Goal: Task Accomplishment & Management: Manage account settings

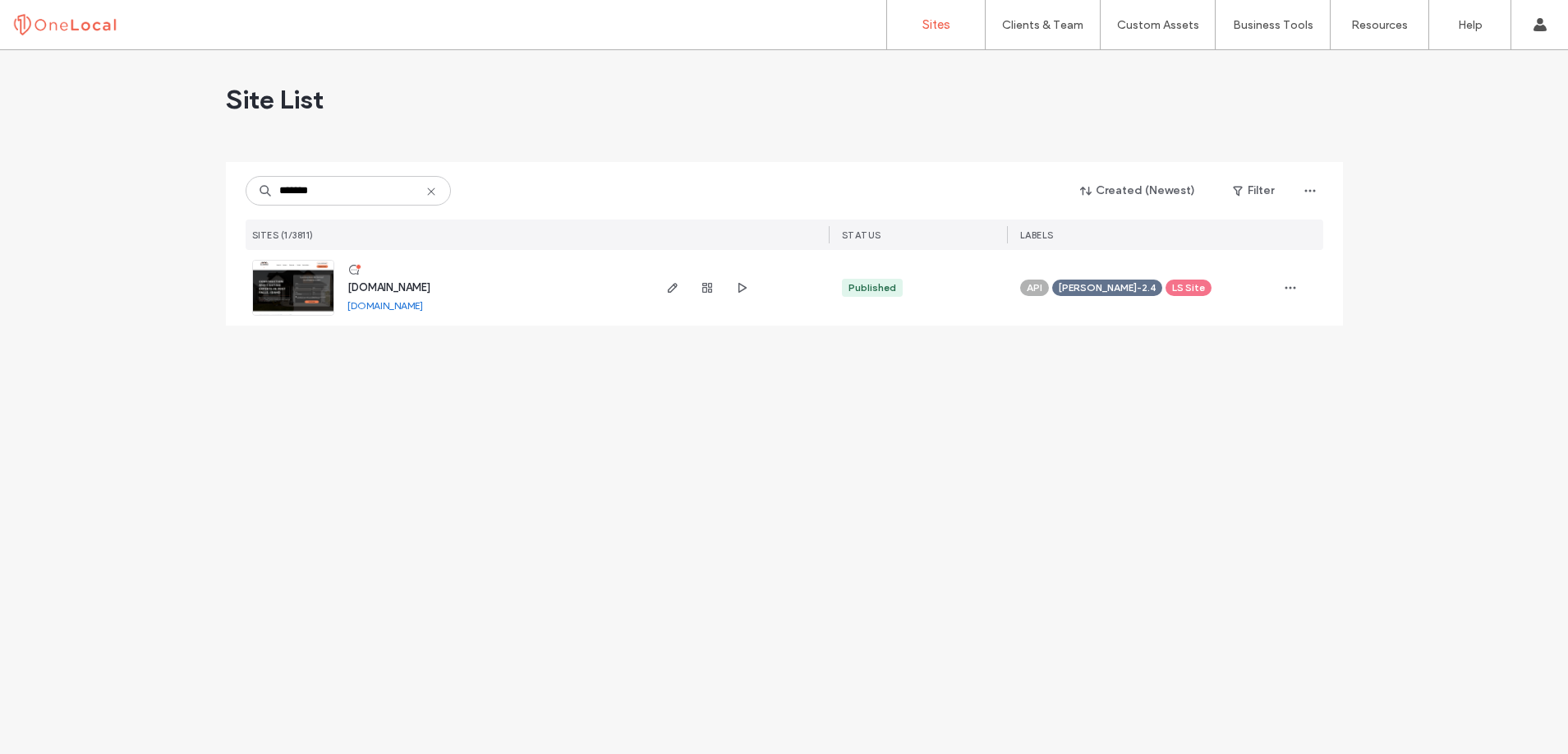
type input "*******"
click at [400, 283] on span "[DOMAIN_NAME]" at bounding box center [389, 287] width 83 height 13
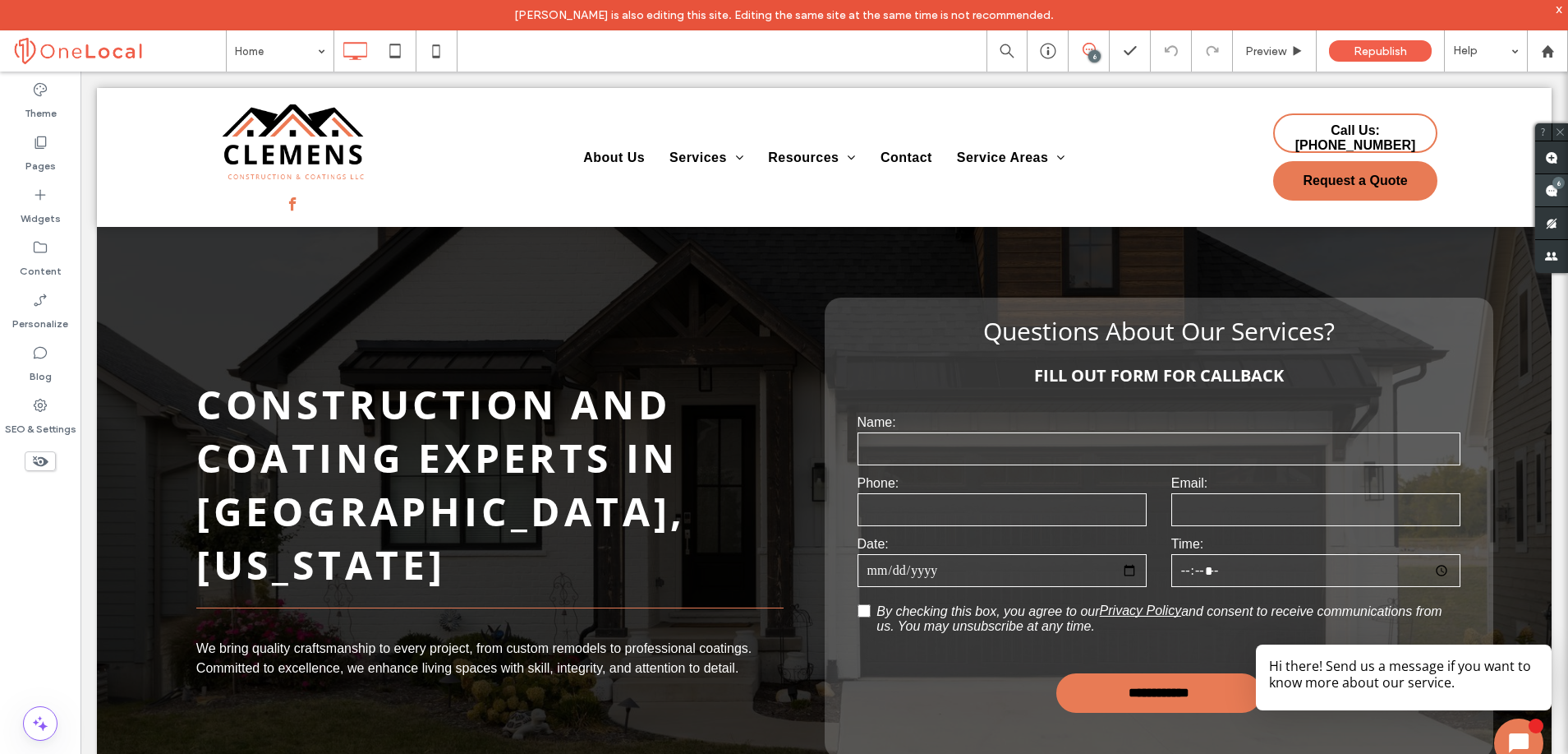
click at [1556, 195] on span at bounding box center [1552, 190] width 33 height 32
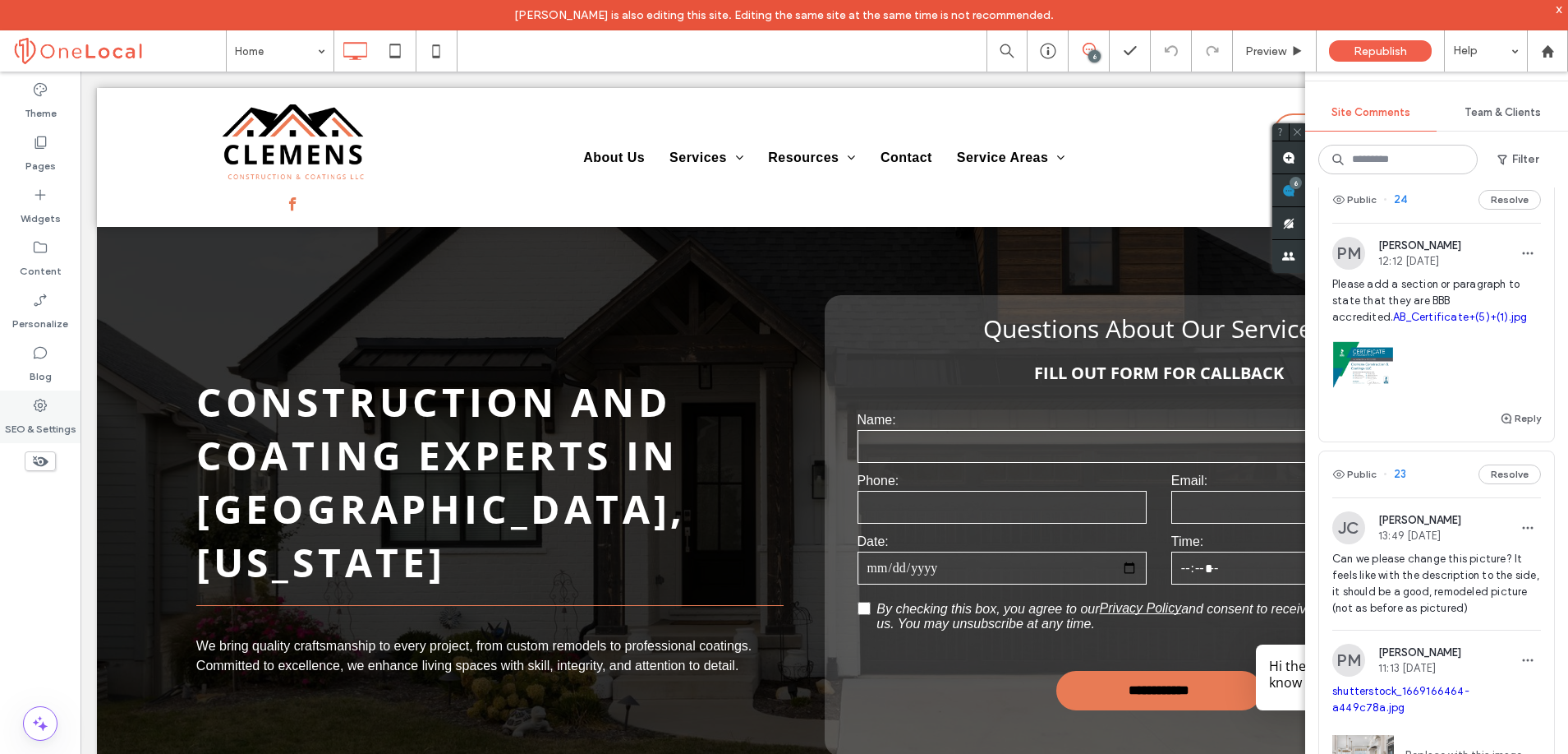
scroll to position [3, 0]
click at [53, 413] on label "SEO & Settings" at bounding box center [40, 425] width 71 height 23
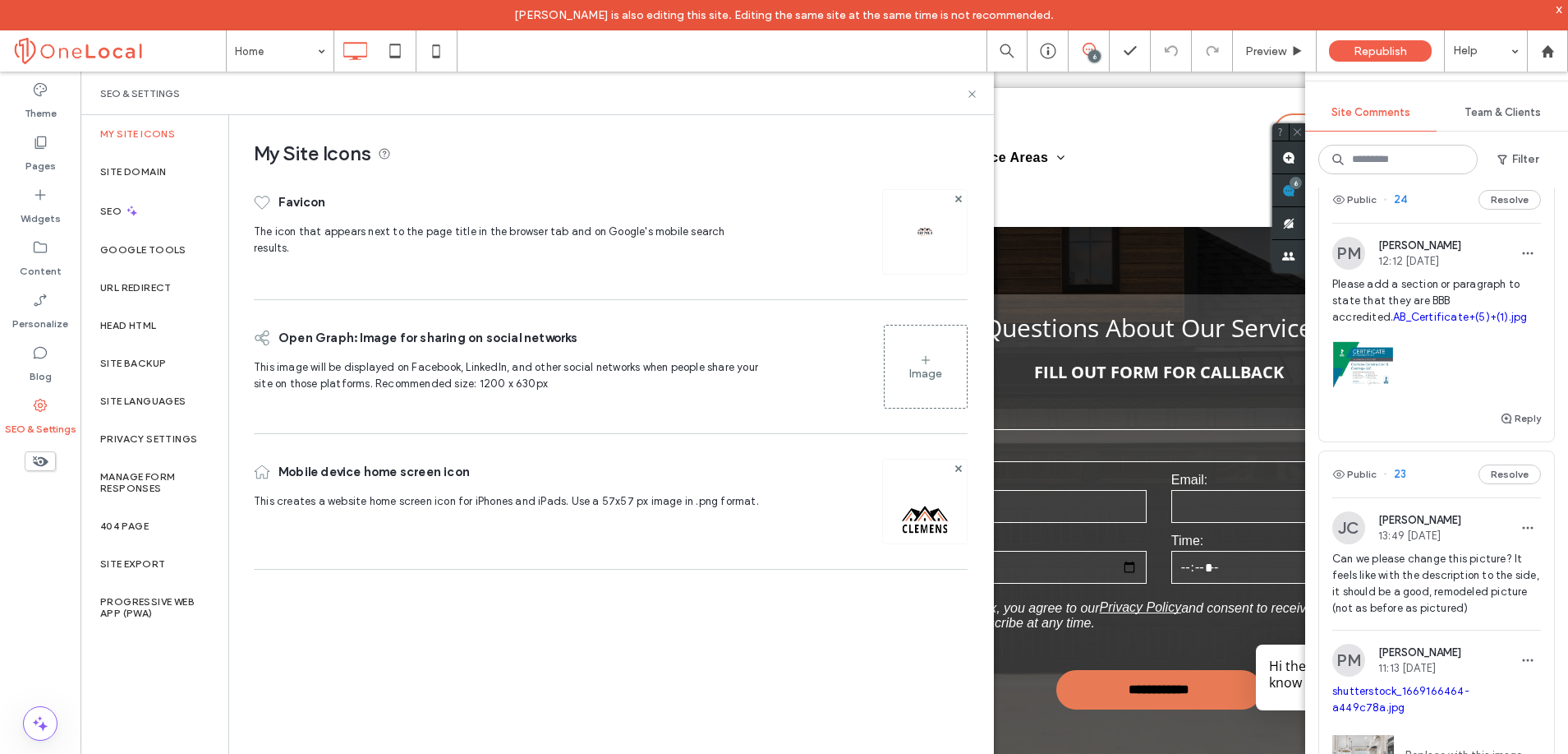
click at [43, 457] on icon at bounding box center [39, 460] width 18 height 18
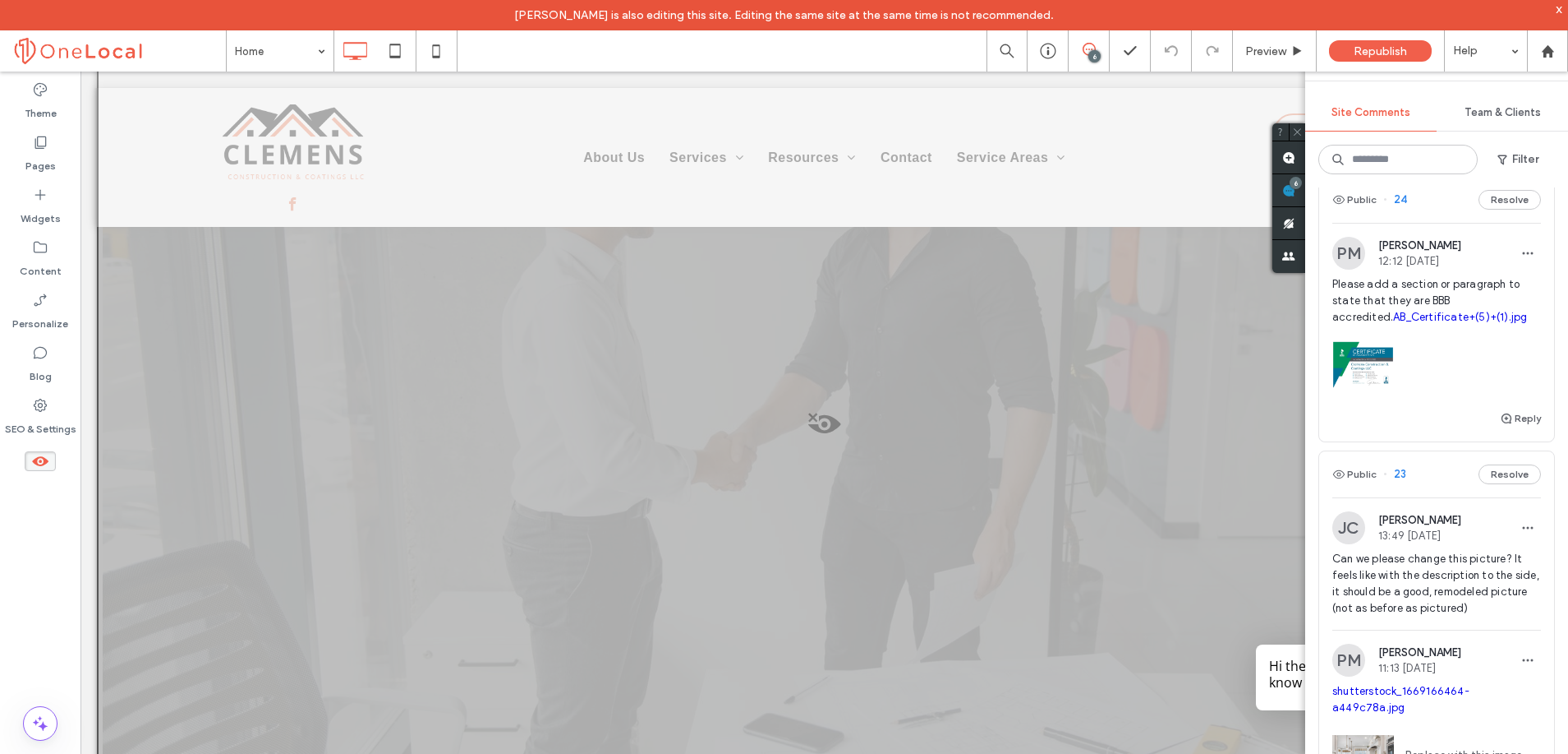
scroll to position [5666, 0]
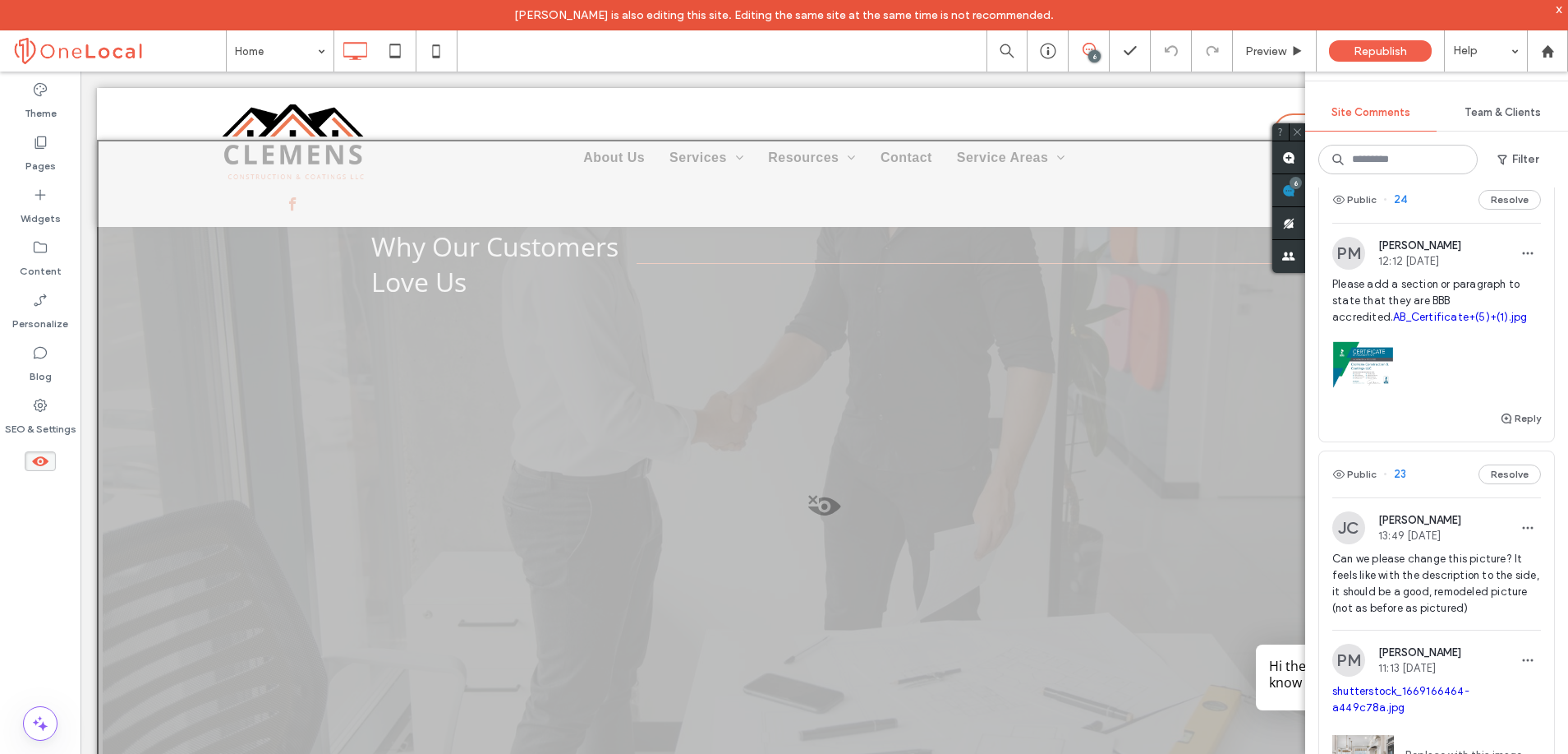
click at [819, 494] on span at bounding box center [824, 510] width 1452 height 33
click at [843, 514] on button "Yes" at bounding box center [842, 508] width 51 height 20
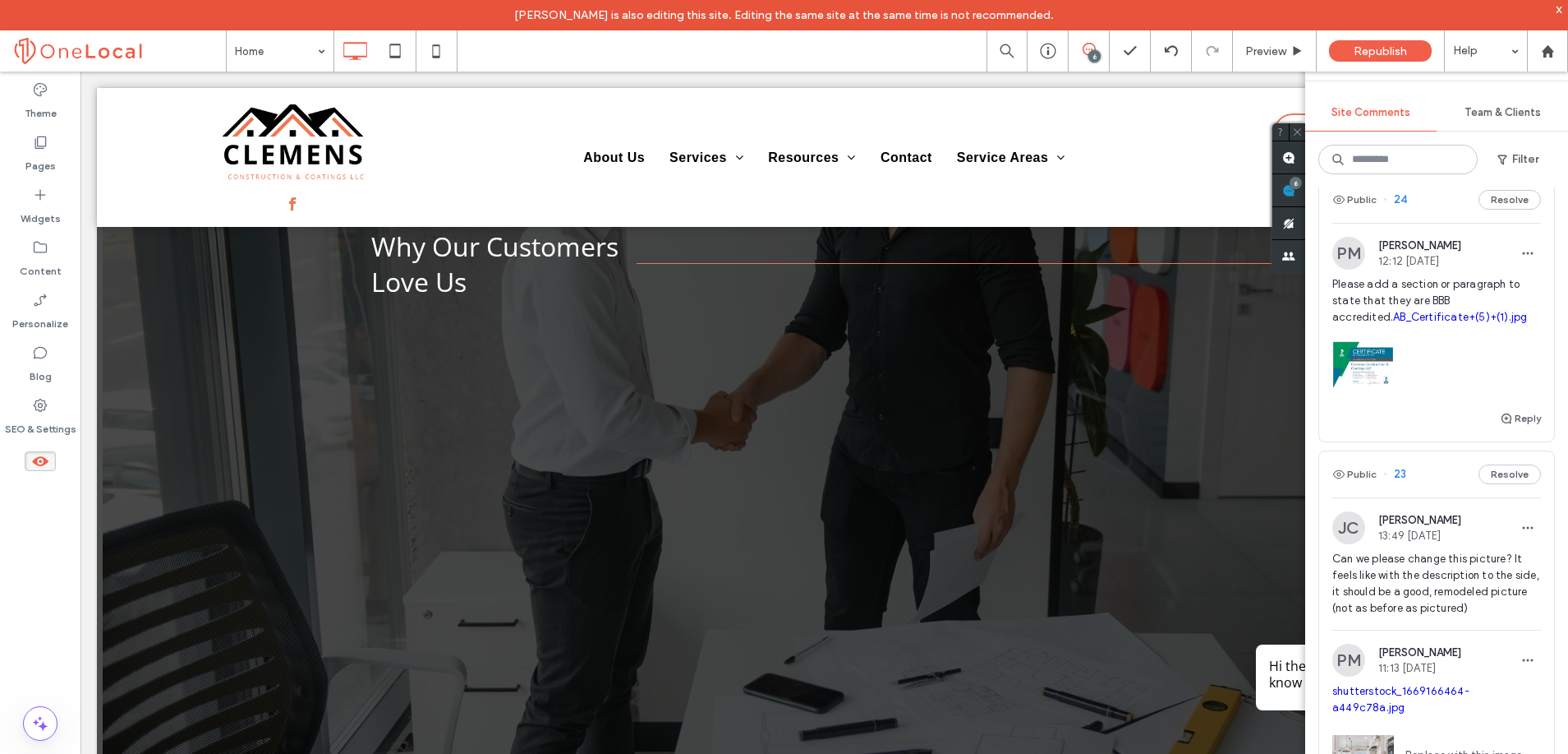
click at [1394, 207] on span "24" at bounding box center [1395, 199] width 24 height 16
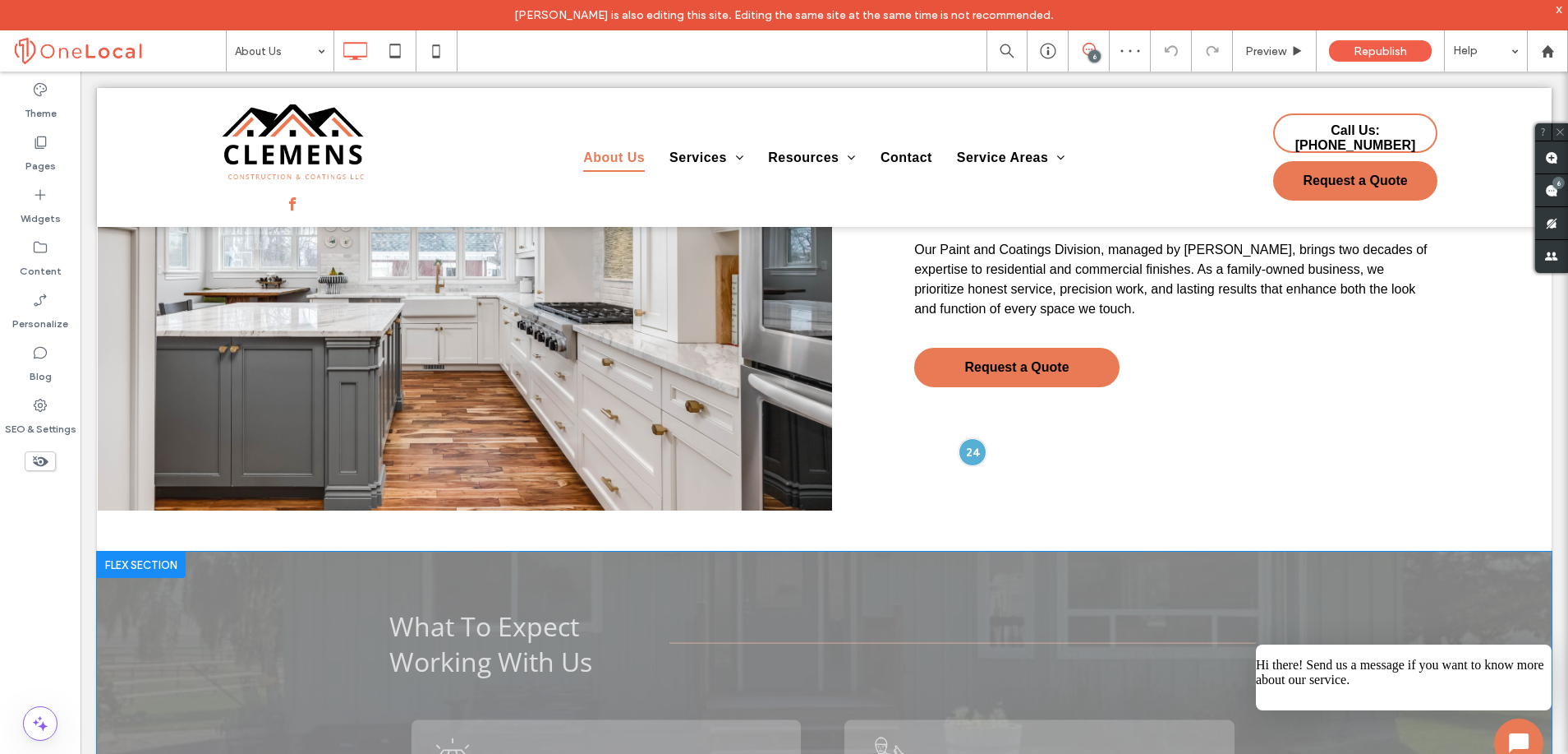
scroll to position [923, 0]
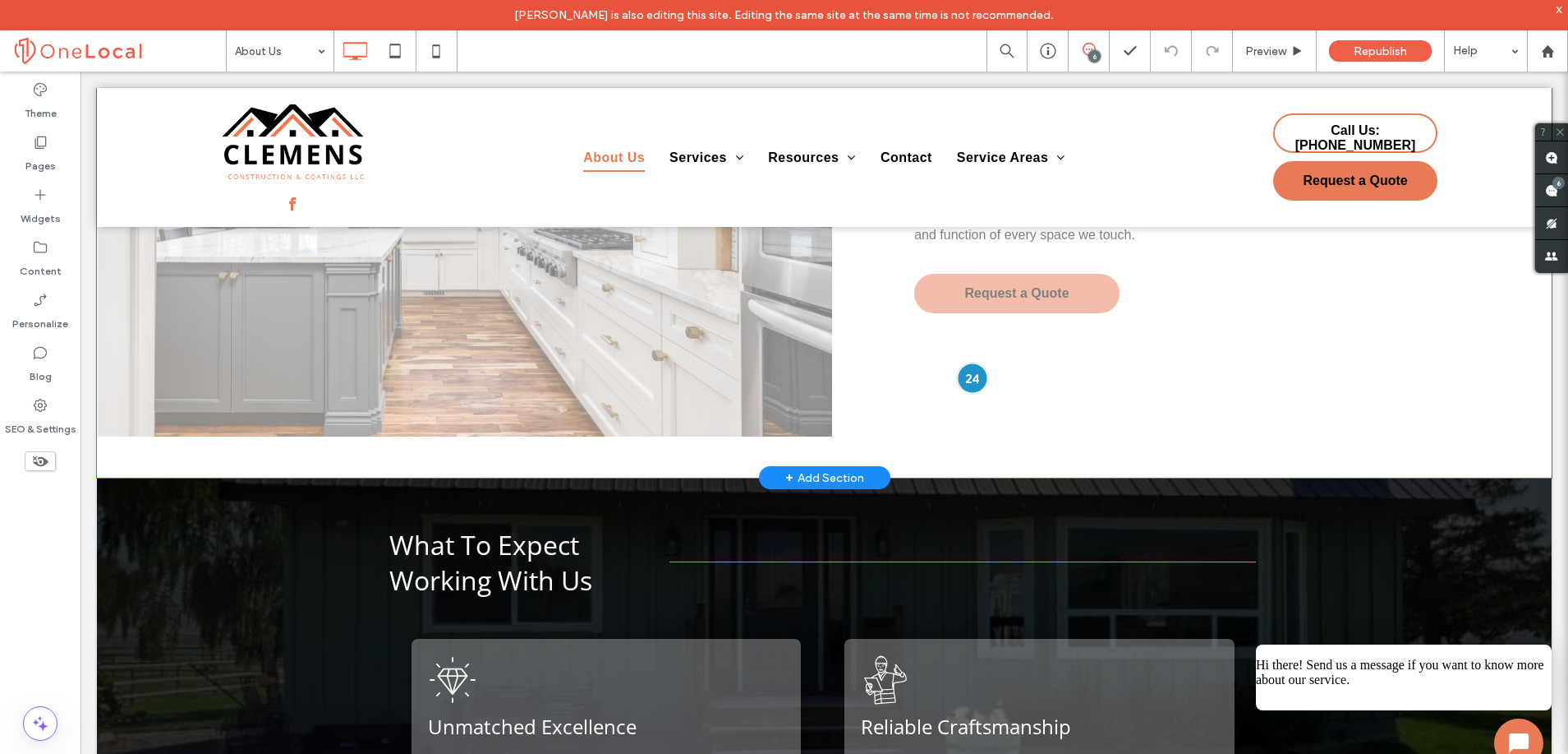
click at [957, 380] on div at bounding box center [972, 377] width 31 height 31
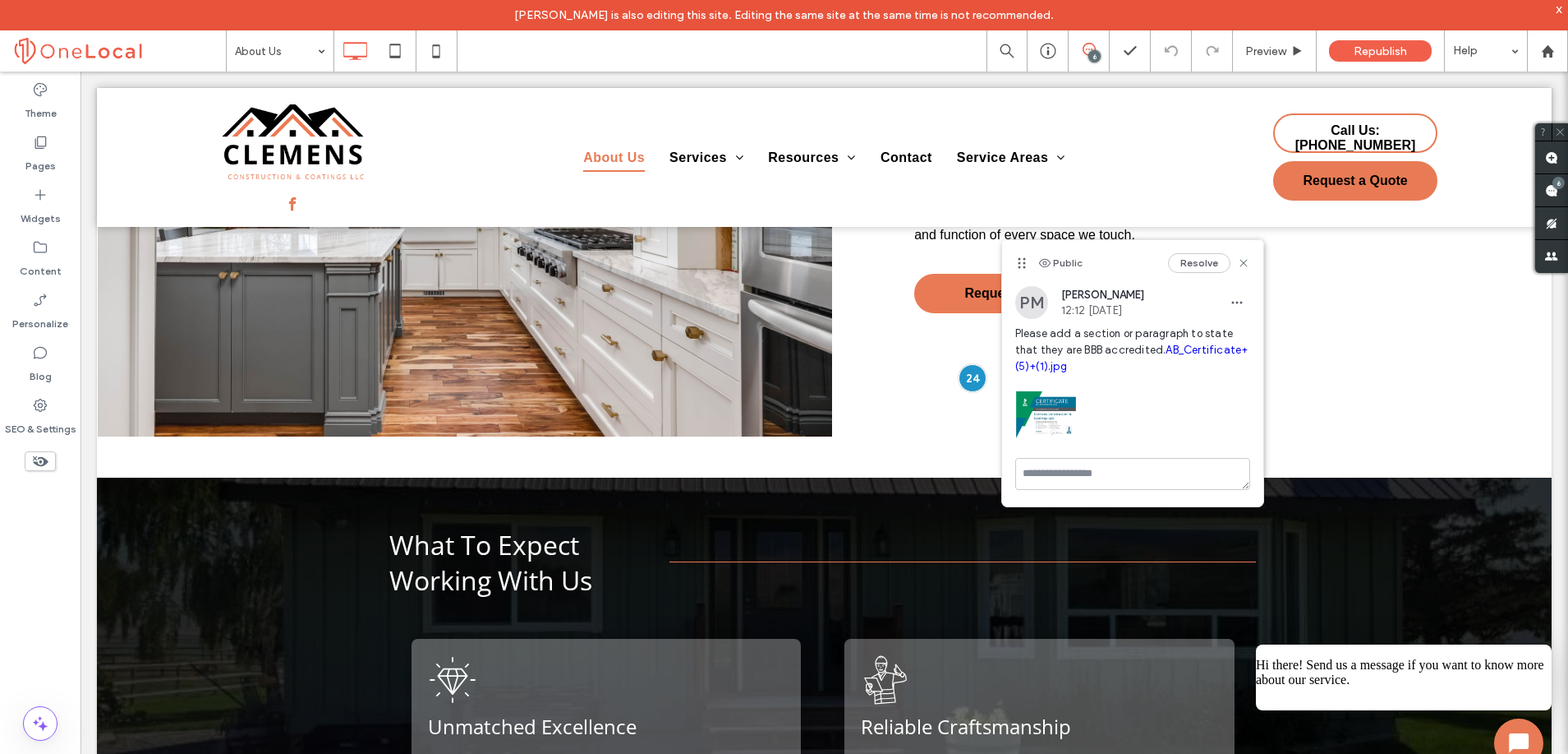
click at [1057, 411] on img at bounding box center [1046, 414] width 62 height 62
click at [1180, 351] on link "AB_Certificate+(5)+(1).jpg" at bounding box center [1132, 358] width 233 height 29
click at [1180, 348] on link "AB_Certificate+(5)+(1).jpg" at bounding box center [1132, 358] width 233 height 29
click at [1061, 467] on textarea at bounding box center [1133, 473] width 235 height 32
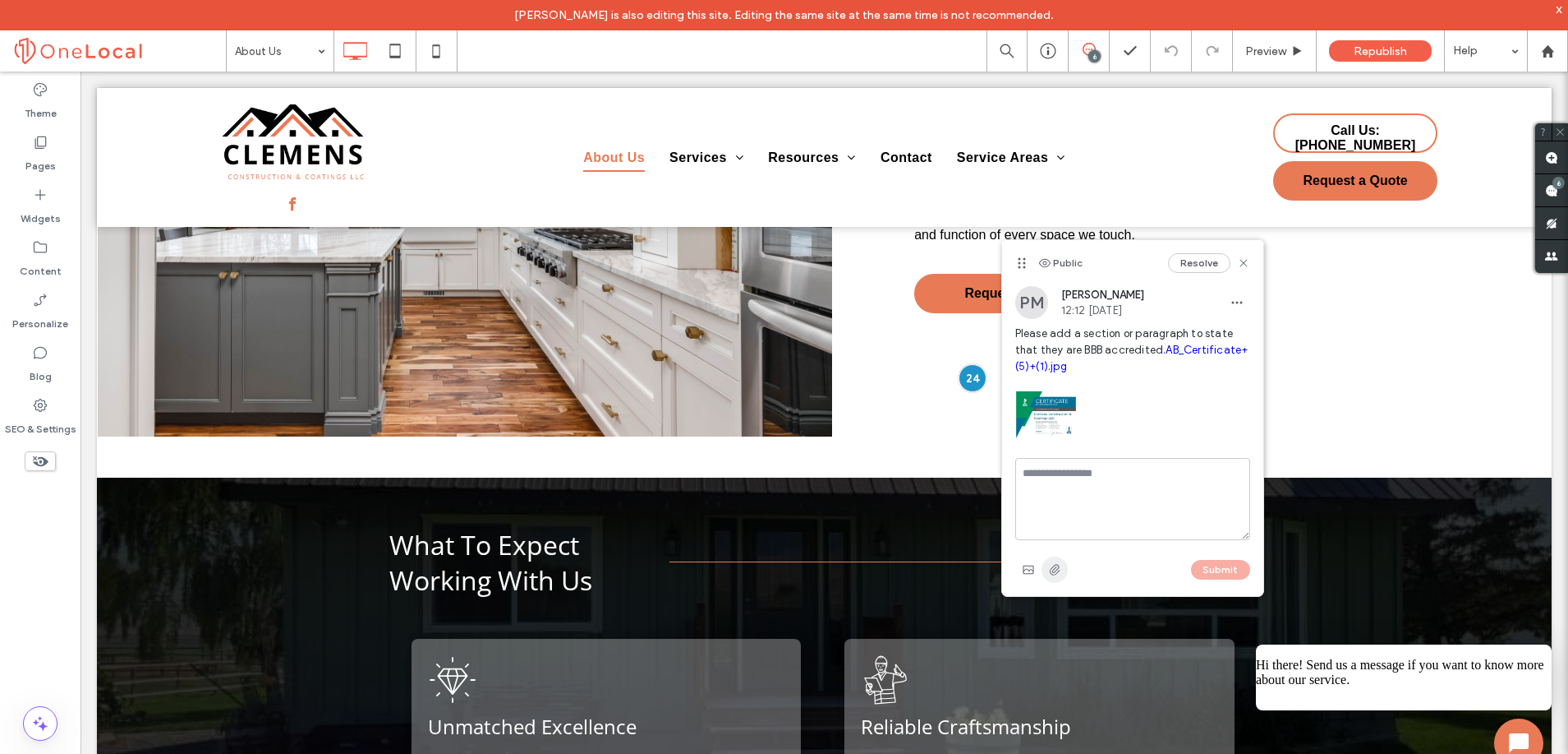
click at [1051, 571] on icon "button" at bounding box center [1055, 570] width 13 height 13
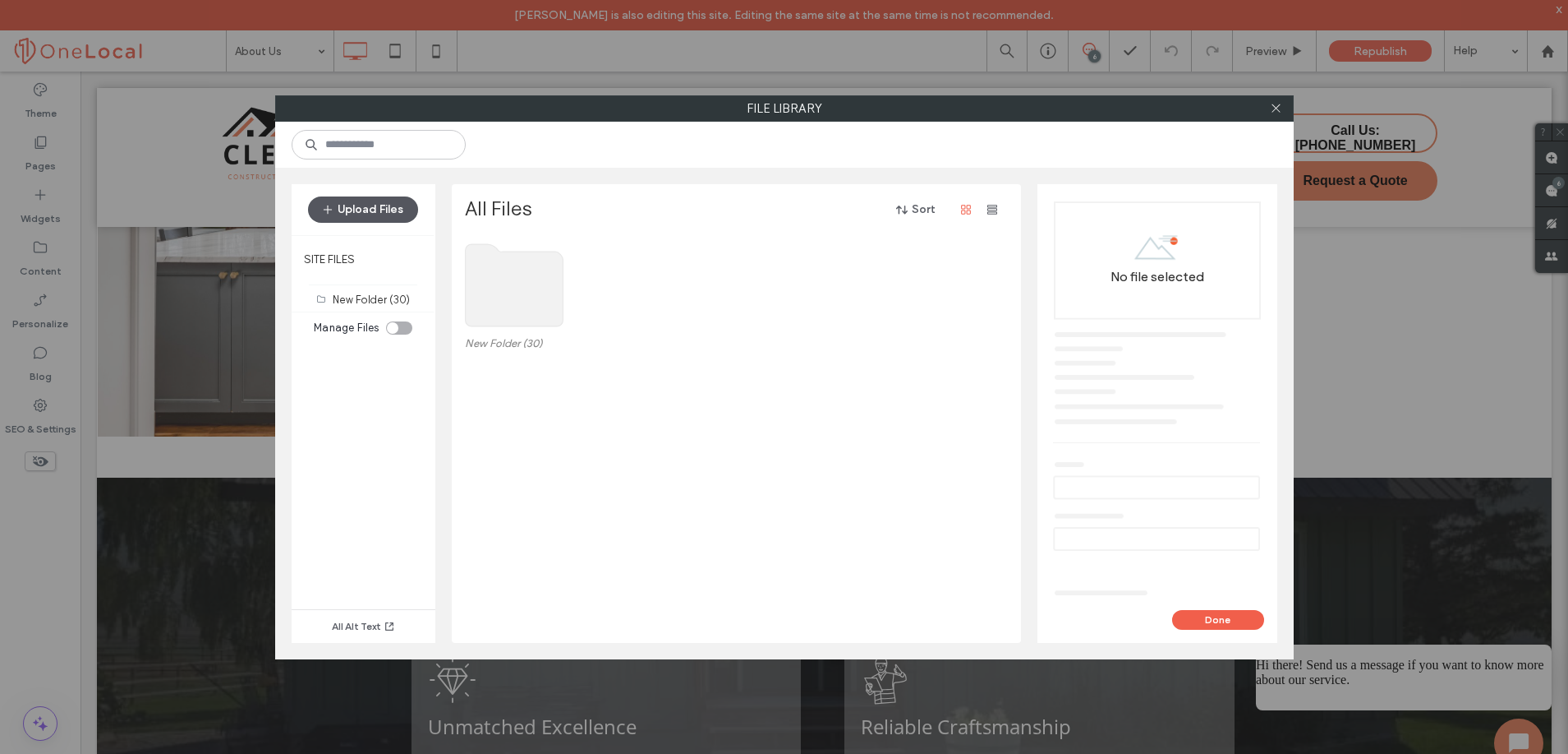
click at [395, 206] on button "Upload Files" at bounding box center [363, 209] width 110 height 26
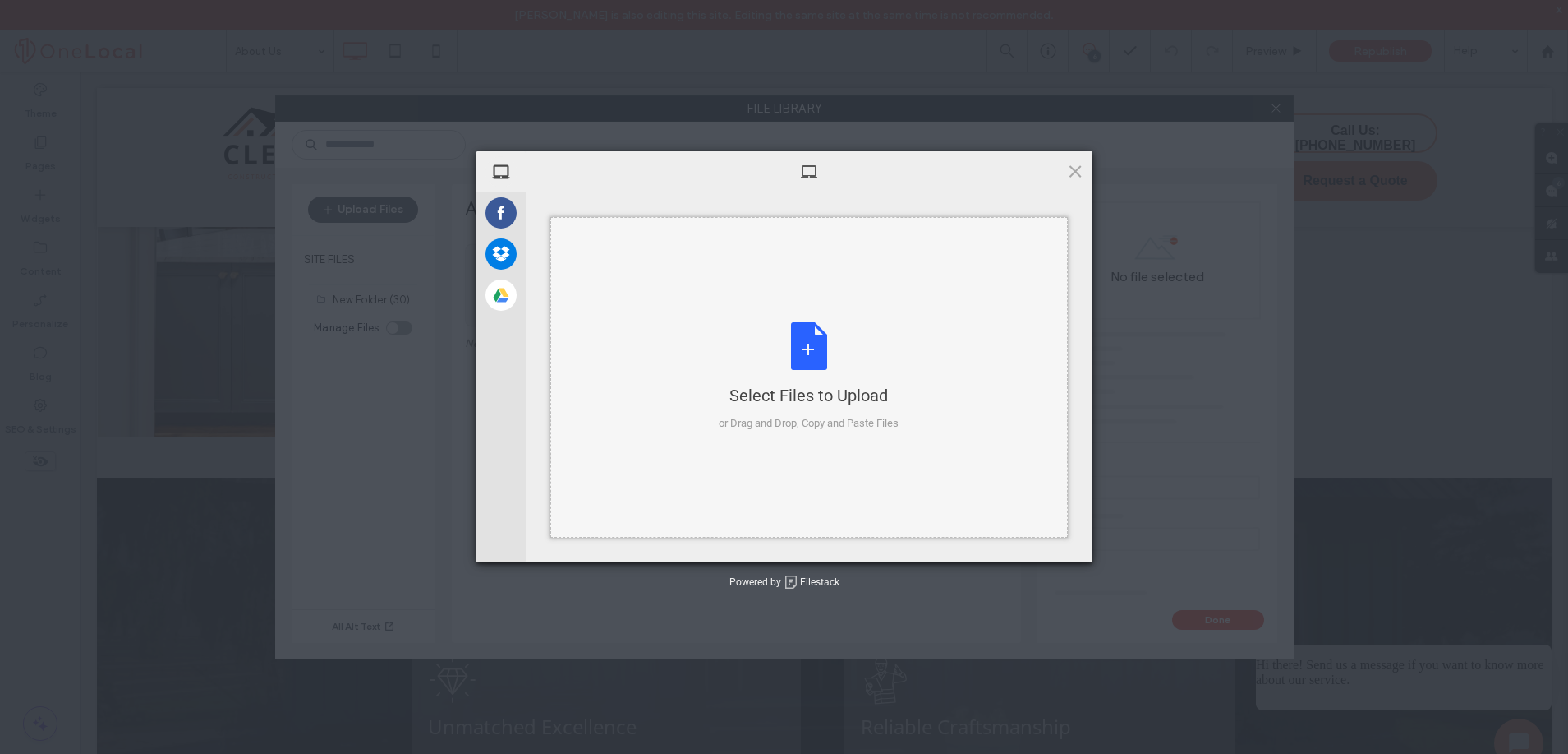
click at [810, 341] on div "Select Files to Upload or Drag and Drop, Copy and Paste Files" at bounding box center [809, 377] width 180 height 110
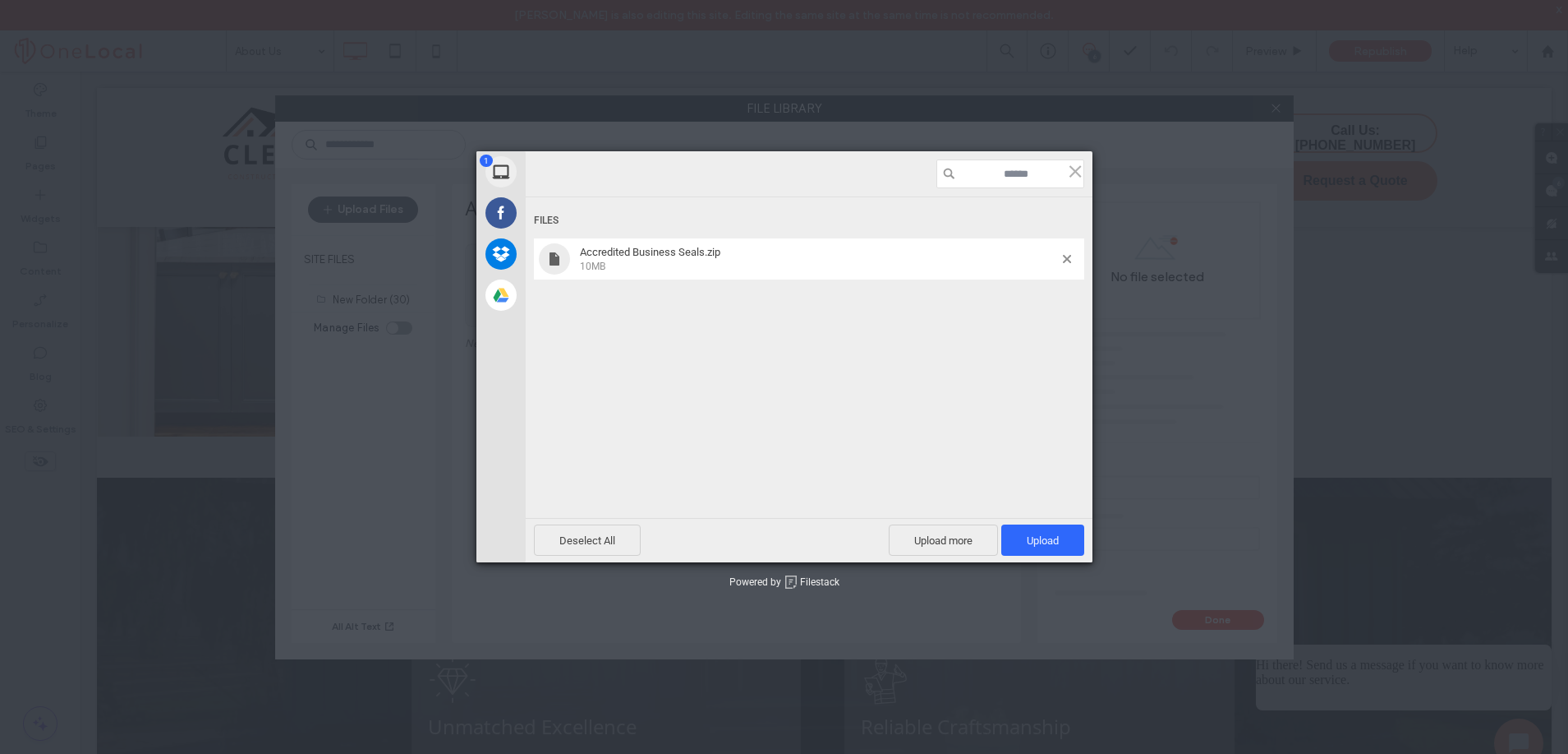
click at [664, 259] on span "10MB" at bounding box center [819, 265] width 478 height 14
click at [1082, 169] on span at bounding box center [1075, 170] width 18 height 18
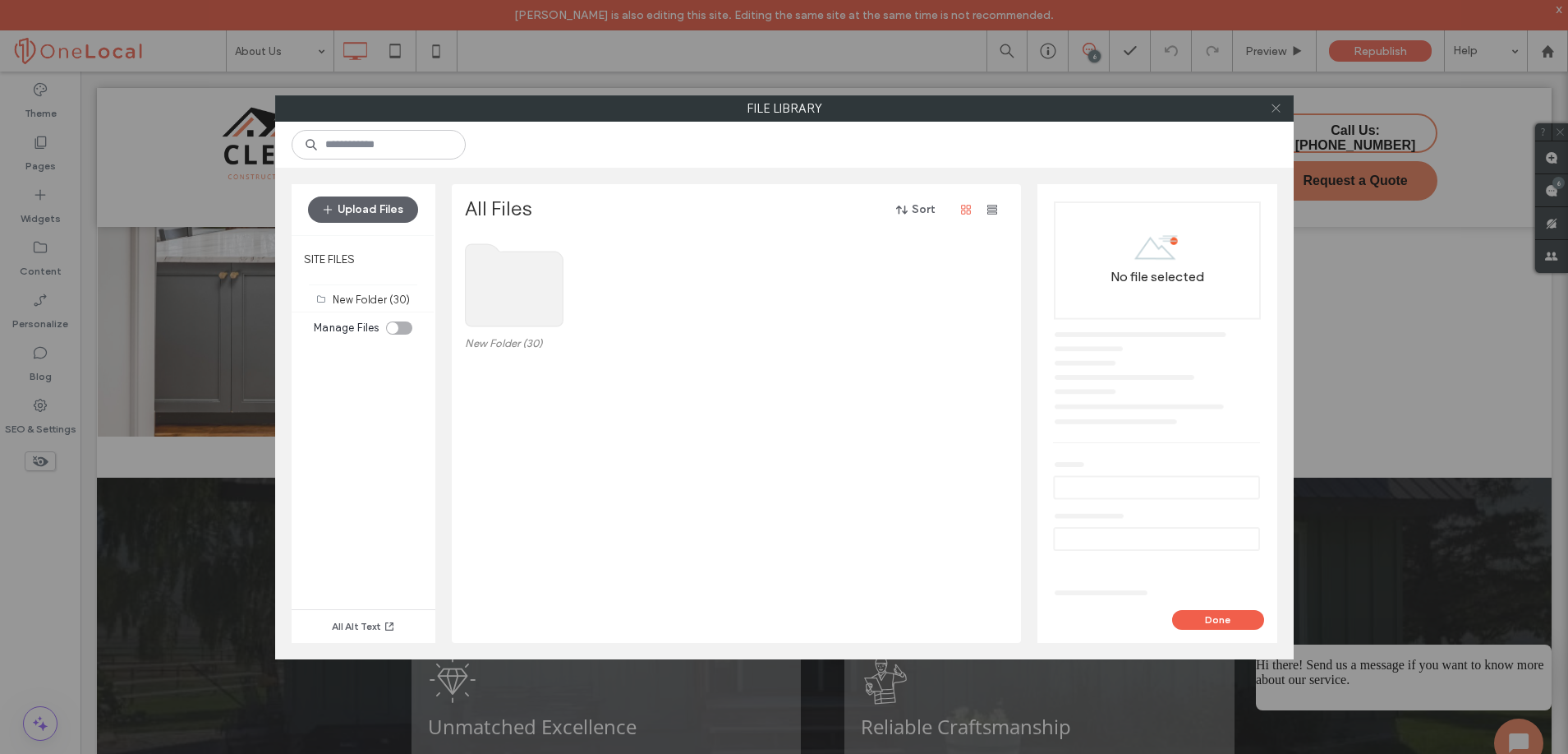
click at [1272, 104] on icon at bounding box center [1275, 108] width 13 height 13
